Goal: Information Seeking & Learning: Learn about a topic

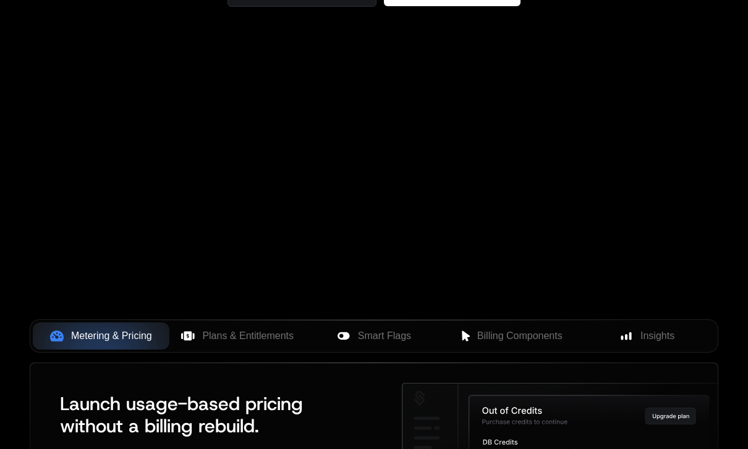
scroll to position [275, 0]
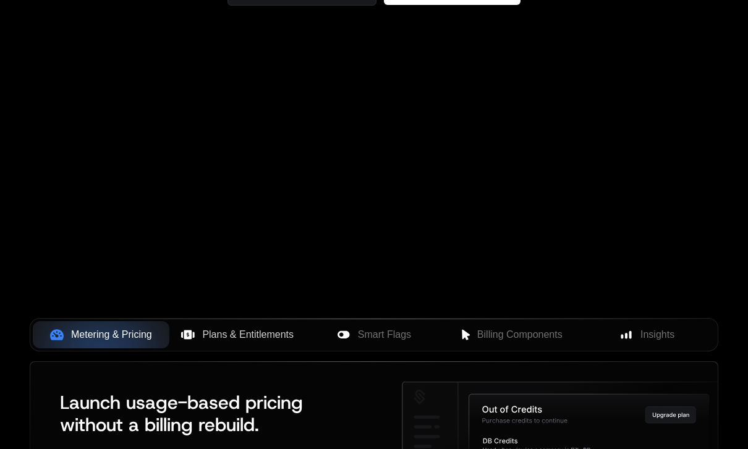
click at [250, 348] on button "Plans & Entitlements" at bounding box center [237, 334] width 137 height 27
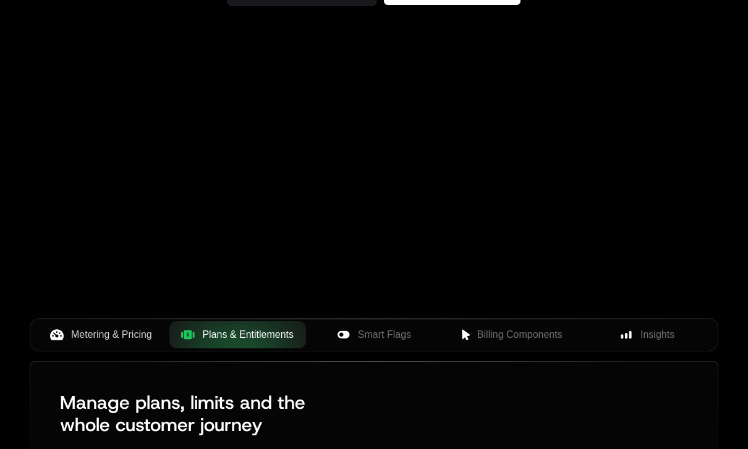
click at [139, 334] on span "Metering & Pricing" at bounding box center [111, 334] width 81 height 15
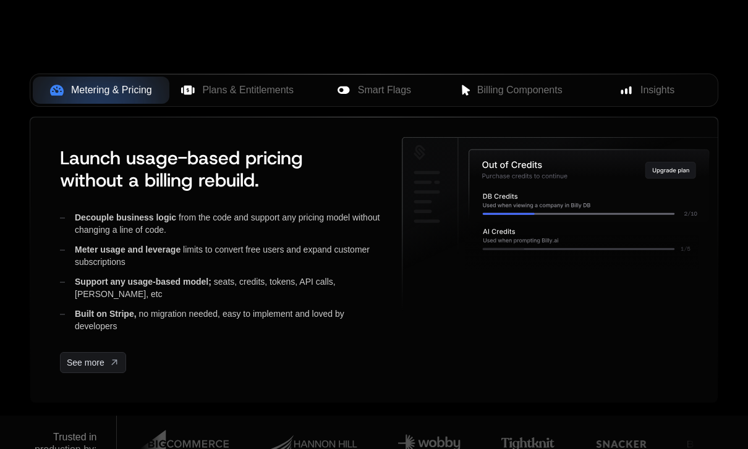
scroll to position [517, 0]
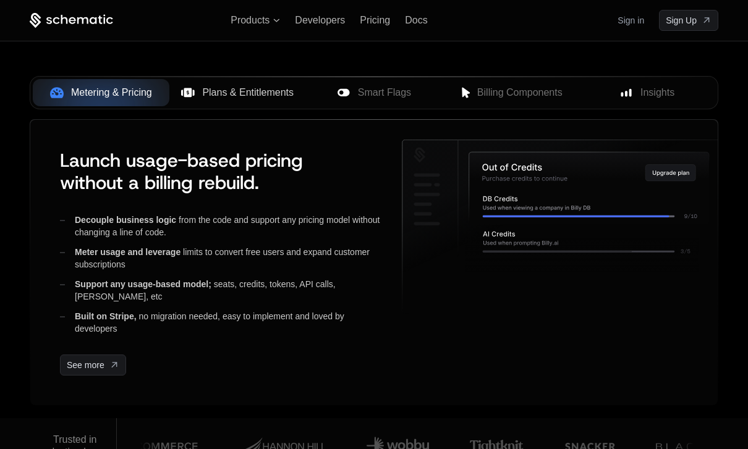
click at [197, 95] on div "Plans & Entitlements" at bounding box center [237, 92] width 117 height 15
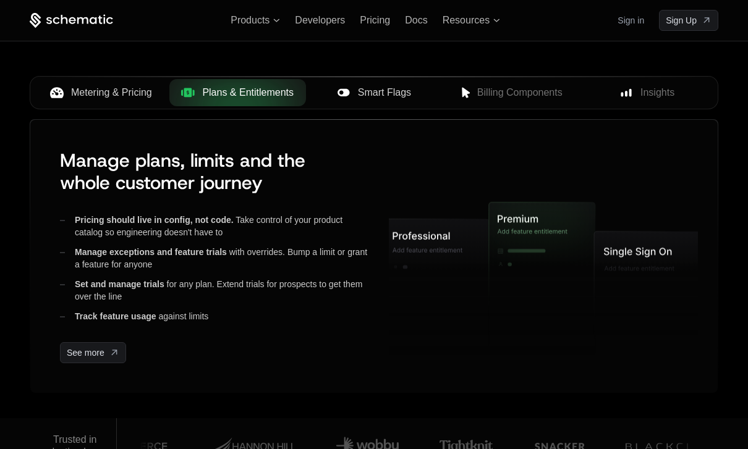
click at [386, 106] on button "Smart Flags" at bounding box center [374, 92] width 137 height 27
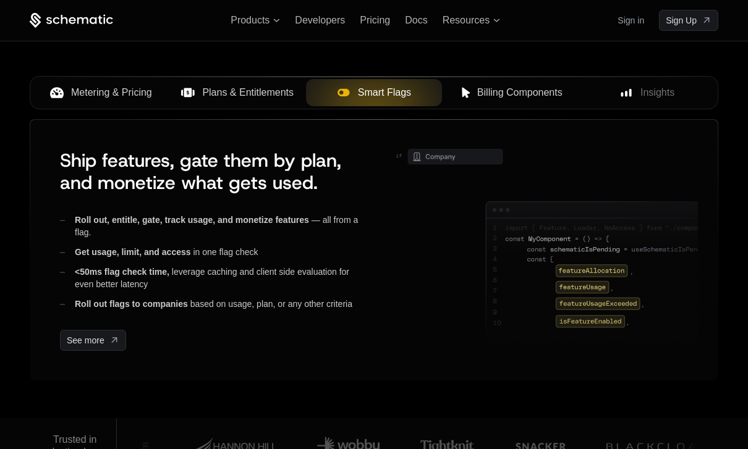
click at [532, 95] on span "Billing Components" at bounding box center [519, 92] width 85 height 15
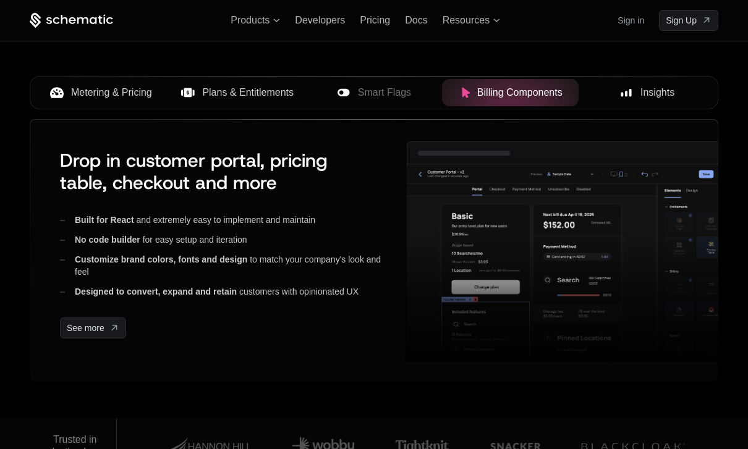
click at [672, 84] on button "Insights" at bounding box center [646, 92] width 137 height 27
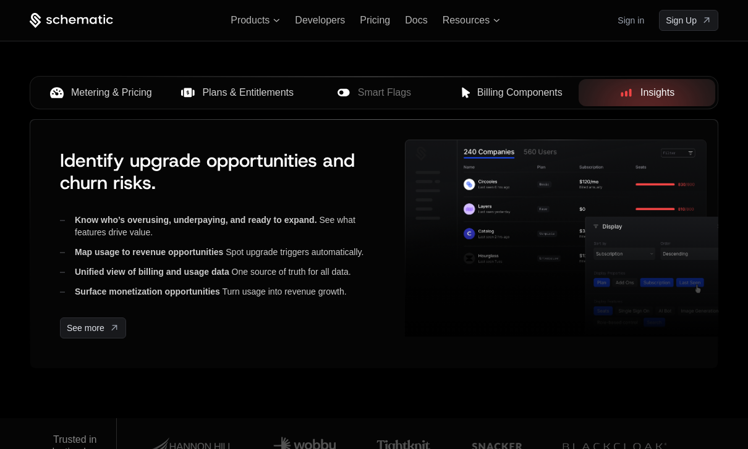
click at [61, 90] on icon at bounding box center [57, 92] width 14 height 11
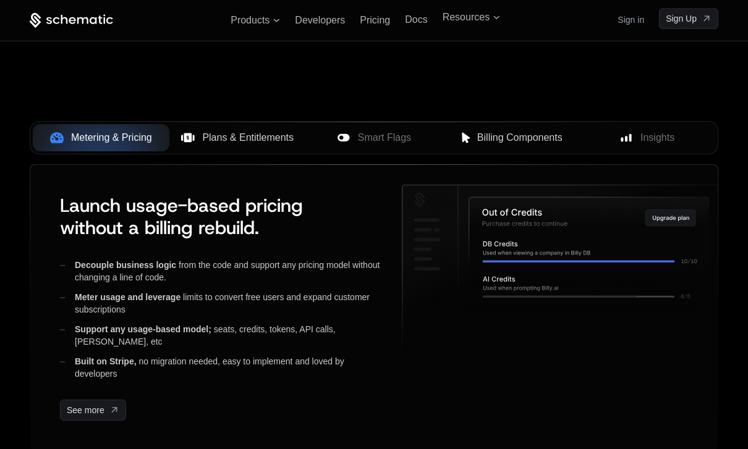
scroll to position [466, 0]
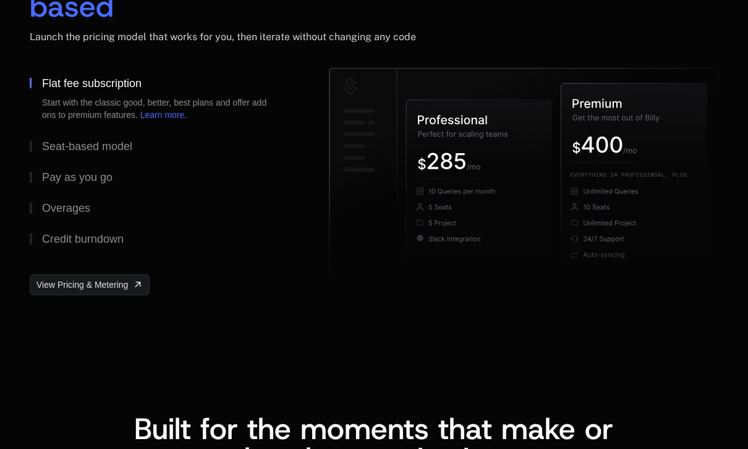
scroll to position [2012, 0]
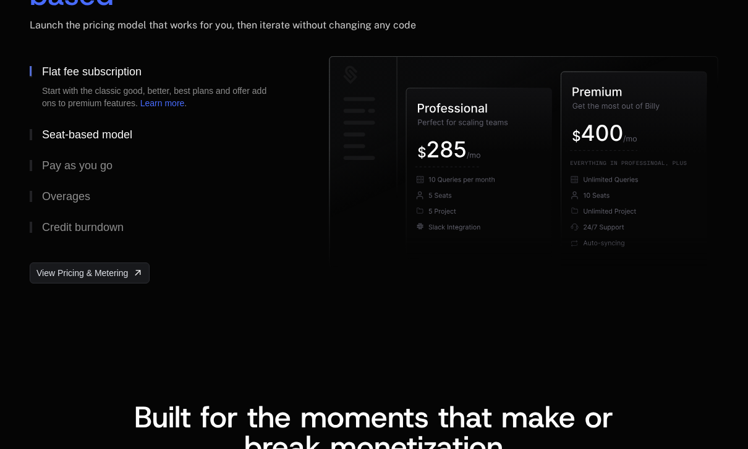
click at [49, 135] on div "Seat-based model" at bounding box center [87, 134] width 90 height 11
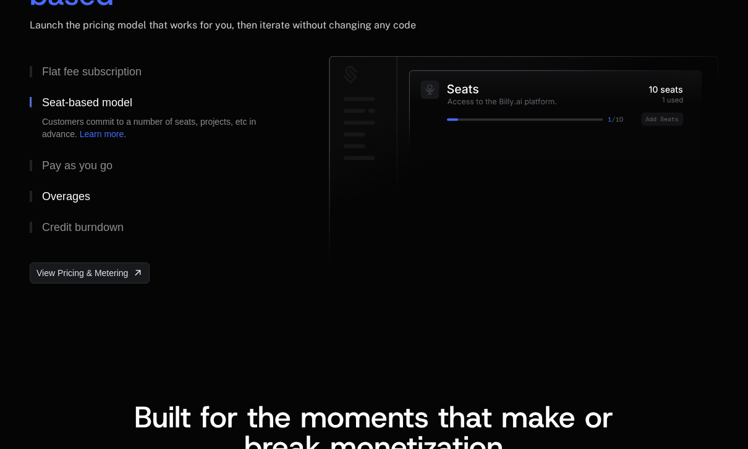
click at [56, 185] on button "Overages" at bounding box center [159, 196] width 259 height 31
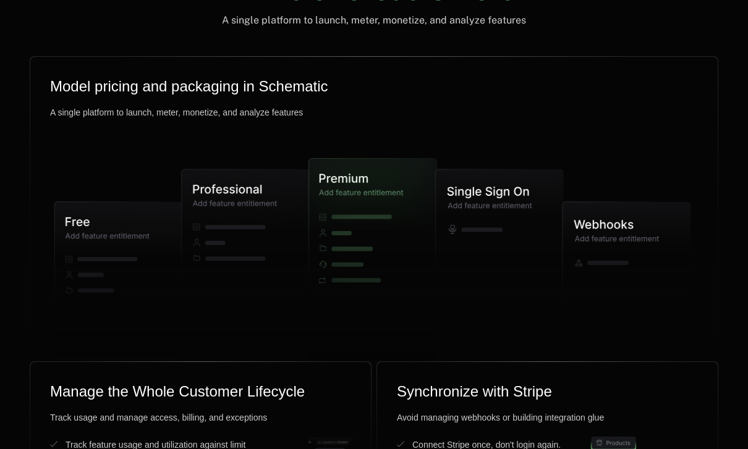
scroll to position [3130, 0]
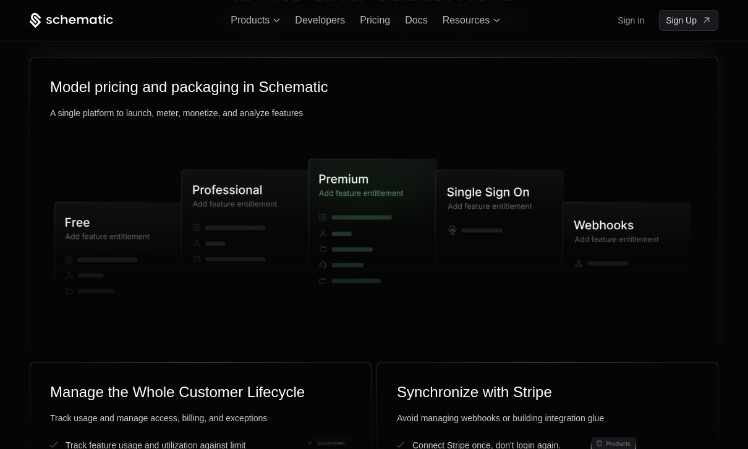
click at [552, 252] on icon at bounding box center [499, 235] width 128 height 131
click at [626, 274] on icon at bounding box center [626, 262] width 128 height 119
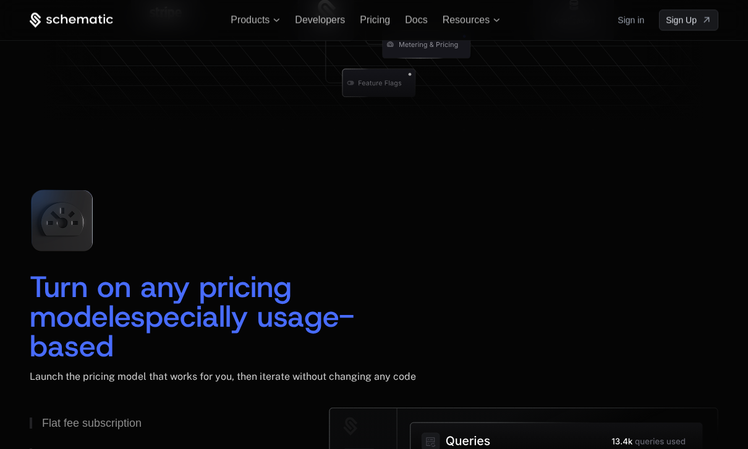
scroll to position [1603, 0]
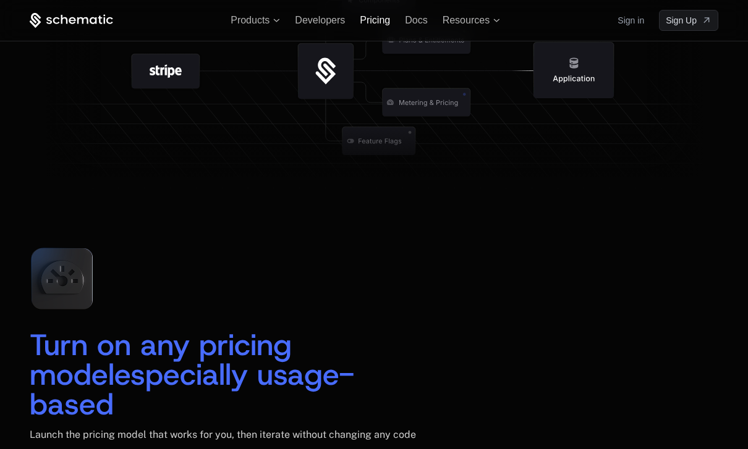
click at [381, 24] on span "Pricing" at bounding box center [375, 20] width 30 height 11
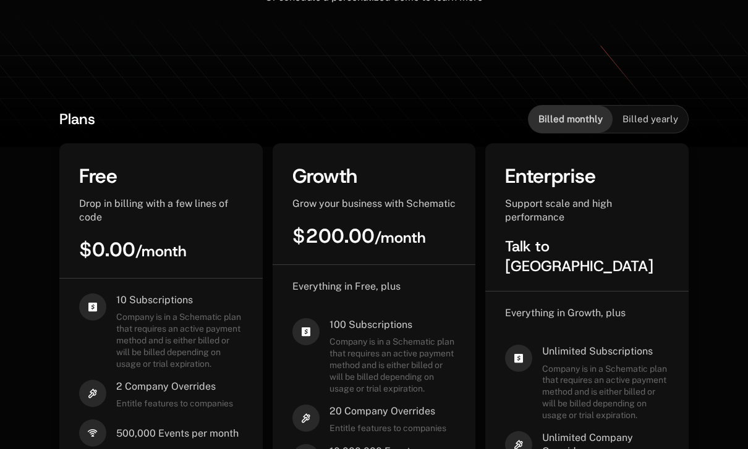
scroll to position [210, 0]
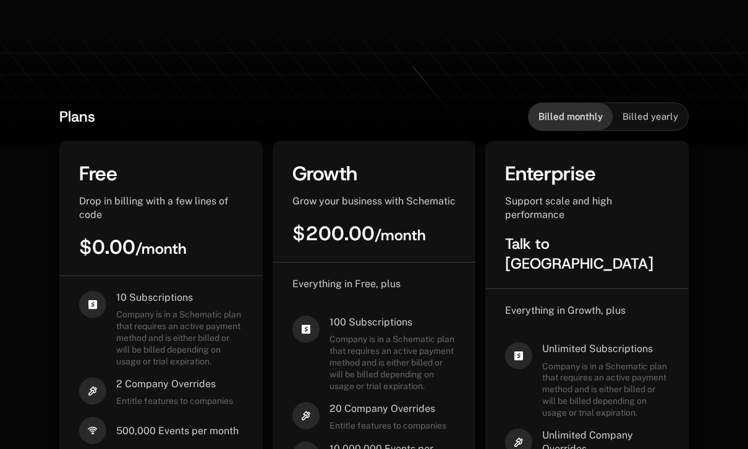
click at [650, 116] on span "Billed yearly" at bounding box center [650, 117] width 56 height 12
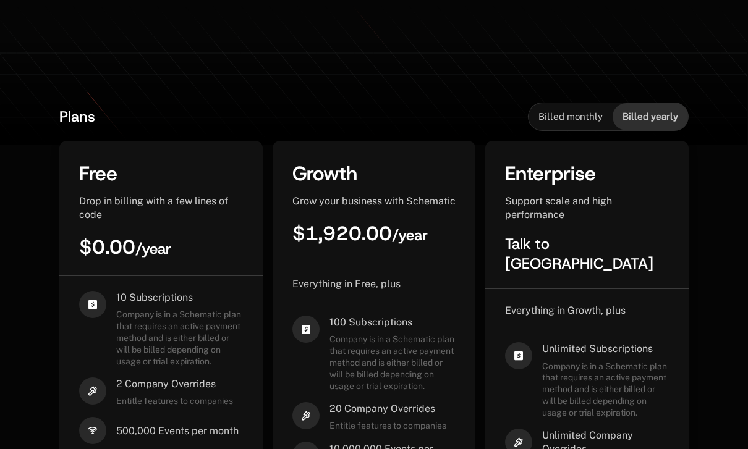
click at [583, 120] on span "Billed monthly" at bounding box center [570, 117] width 64 height 12
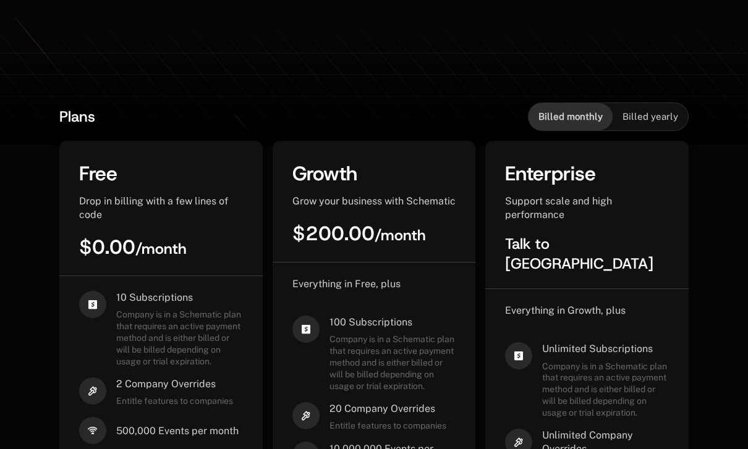
click at [675, 119] on span "Billed yearly" at bounding box center [650, 117] width 56 height 12
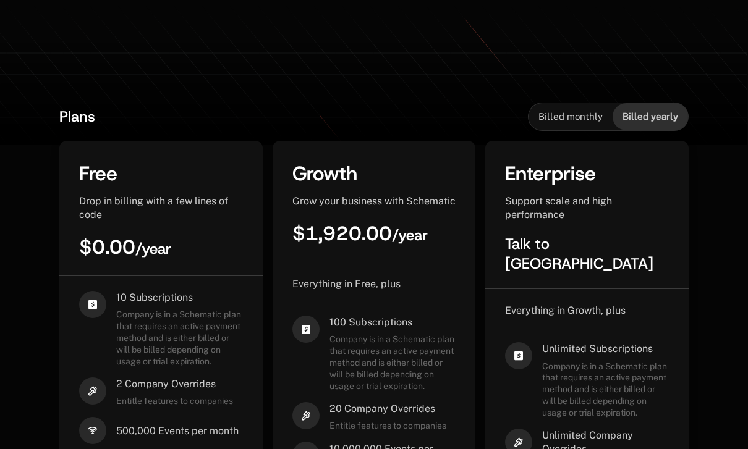
click at [593, 128] on div "Billed monthly" at bounding box center [570, 116] width 84 height 27
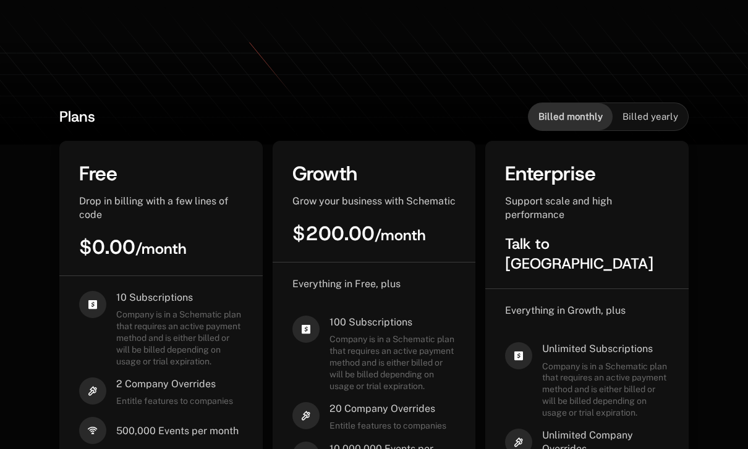
click at [660, 119] on span "Billed yearly" at bounding box center [650, 117] width 56 height 12
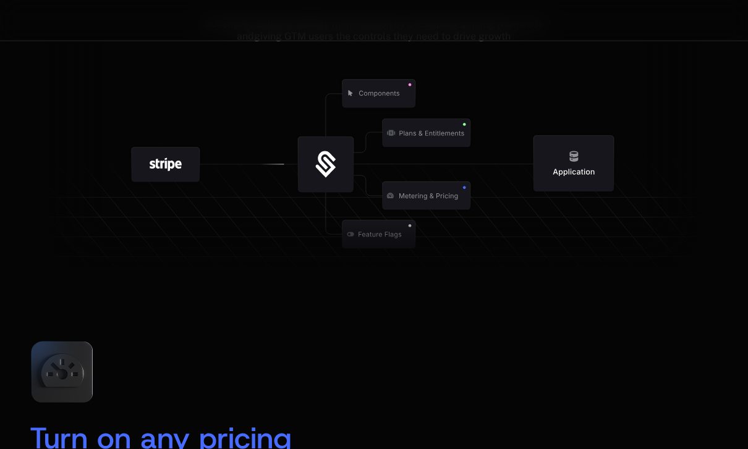
scroll to position [1508, 0]
